Goal: Transaction & Acquisition: Purchase product/service

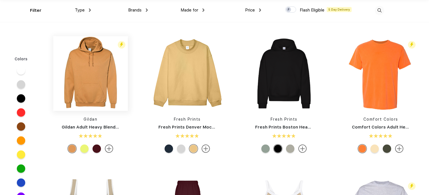
scroll to position [56, 0]
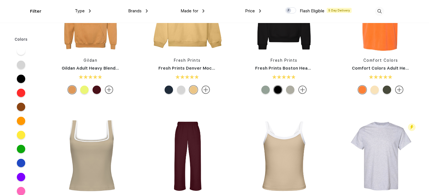
click at [107, 88] on img at bounding box center [109, 89] width 8 height 8
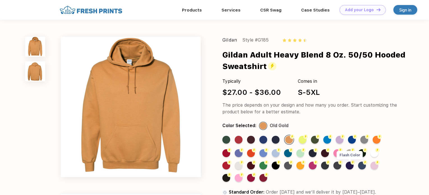
click at [351, 166] on div "Flash Color" at bounding box center [350, 165] width 8 height 8
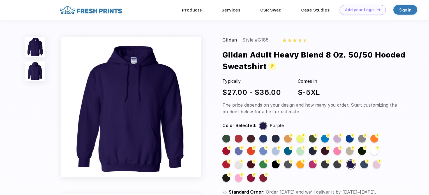
drag, startPoint x: 340, startPoint y: 166, endPoint x: 334, endPoint y: 166, distance: 5.9
click at [340, 166] on div "Flash Color" at bounding box center [337, 164] width 8 height 8
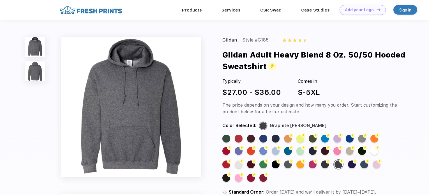
click at [261, 137] on div "Standard Color" at bounding box center [263, 139] width 8 height 8
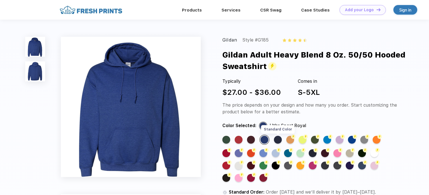
click at [276, 138] on div "Standard Color" at bounding box center [278, 140] width 8 height 8
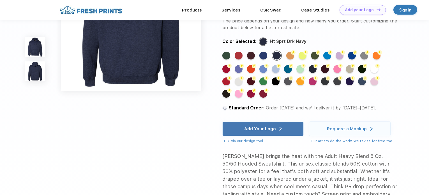
scroll to position [224, 0]
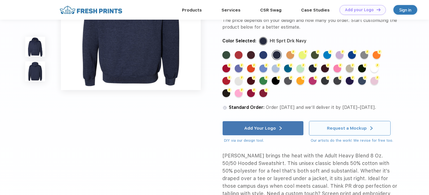
click at [346, 126] on div "Request a Mockup" at bounding box center [347, 128] width 40 height 6
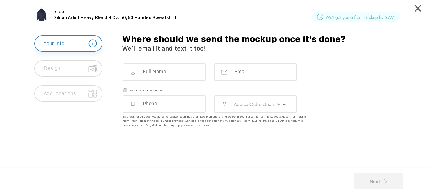
click at [83, 68] on div "Design" at bounding box center [68, 68] width 68 height 16
click at [83, 89] on div "Add locations" at bounding box center [68, 93] width 68 height 16
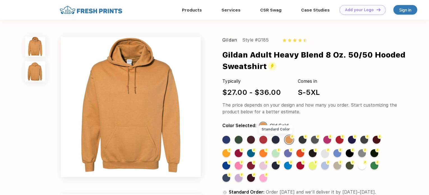
click at [274, 142] on div "Standard Color" at bounding box center [276, 140] width 8 height 8
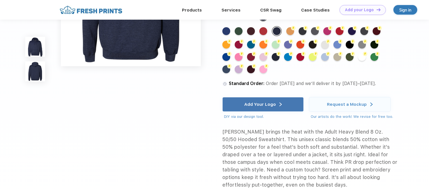
scroll to position [252, 0]
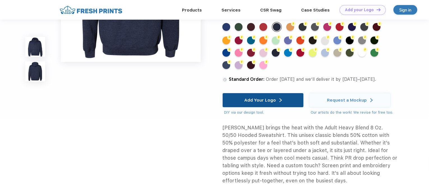
click at [281, 99] on img at bounding box center [280, 100] width 3 height 4
